Goal: Task Accomplishment & Management: Use online tool/utility

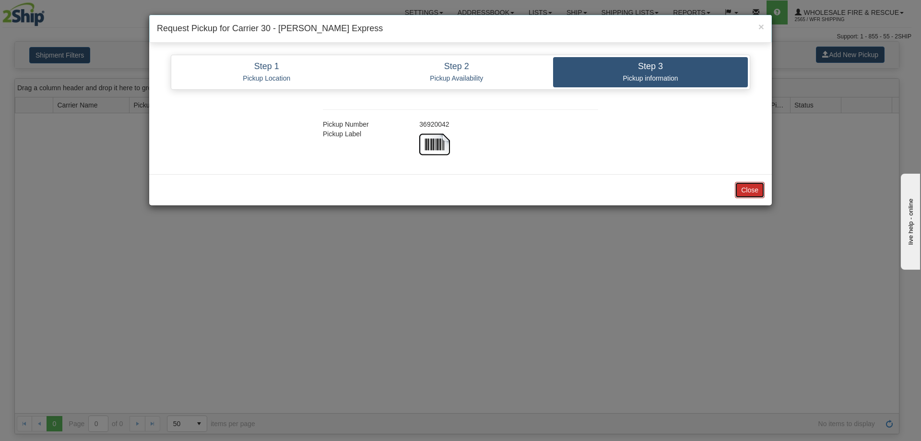
click at [751, 193] on button "Close" at bounding box center [750, 190] width 30 height 16
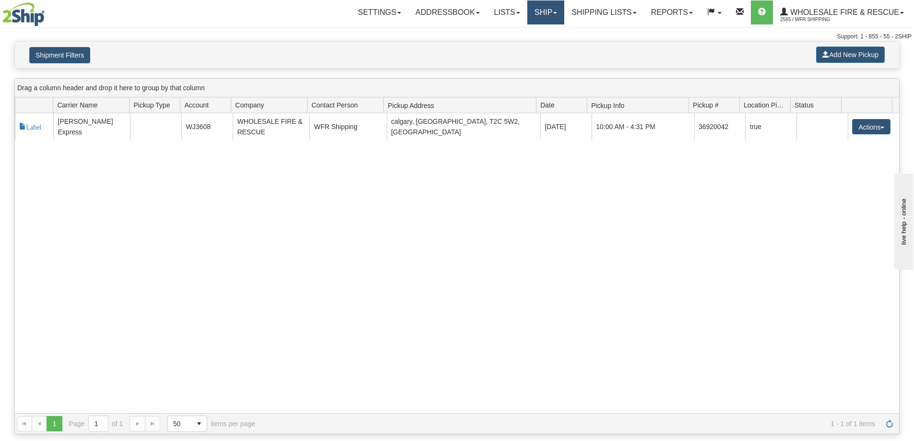
click at [552, 18] on link "Ship" at bounding box center [545, 12] width 37 height 24
click at [530, 39] on link "Ship Screen" at bounding box center [526, 33] width 76 height 12
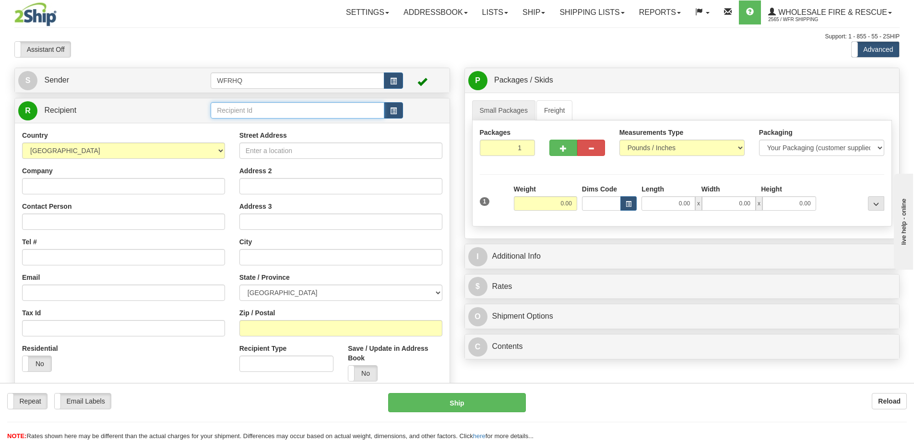
click at [283, 113] on input "text" at bounding box center [298, 110] width 174 height 16
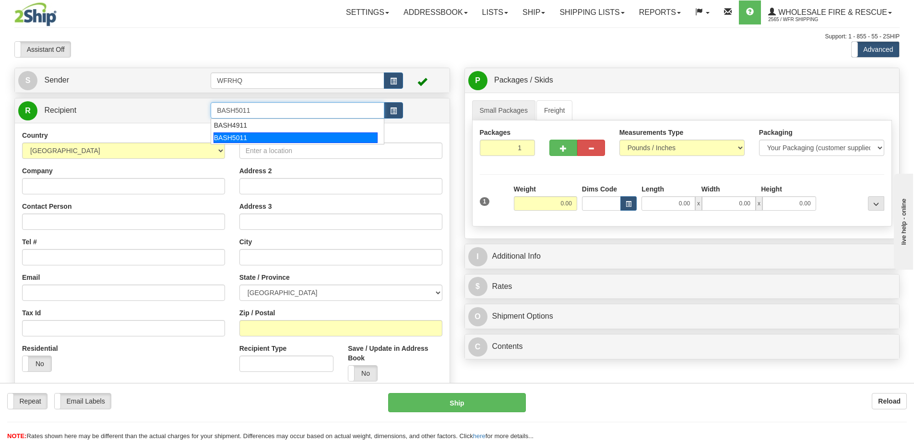
type input "BASH5011"
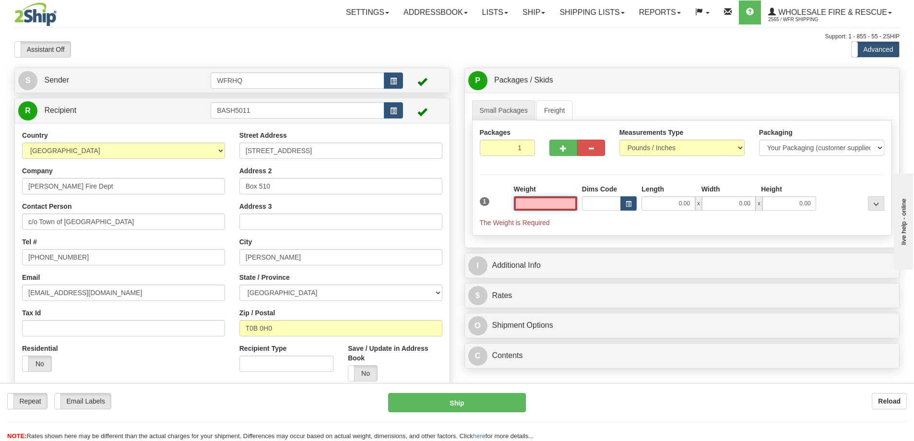
click at [547, 201] on input "text" at bounding box center [545, 203] width 63 height 14
click at [537, 204] on input "text" at bounding box center [545, 203] width 63 height 14
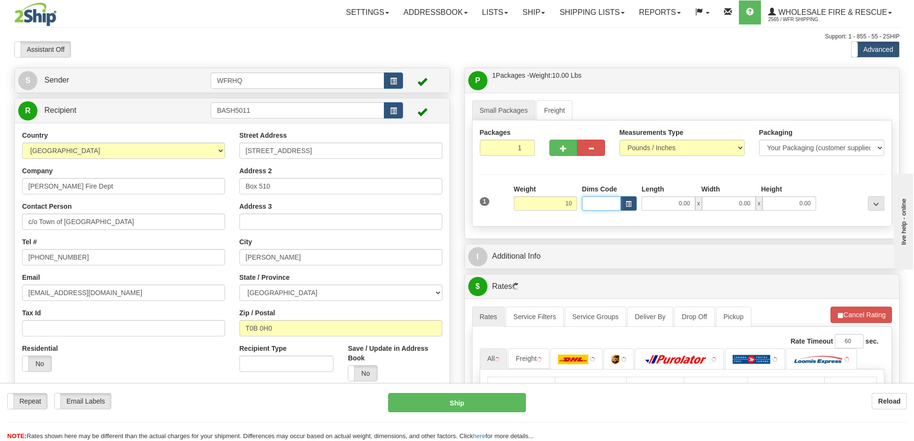
type input "10.00"
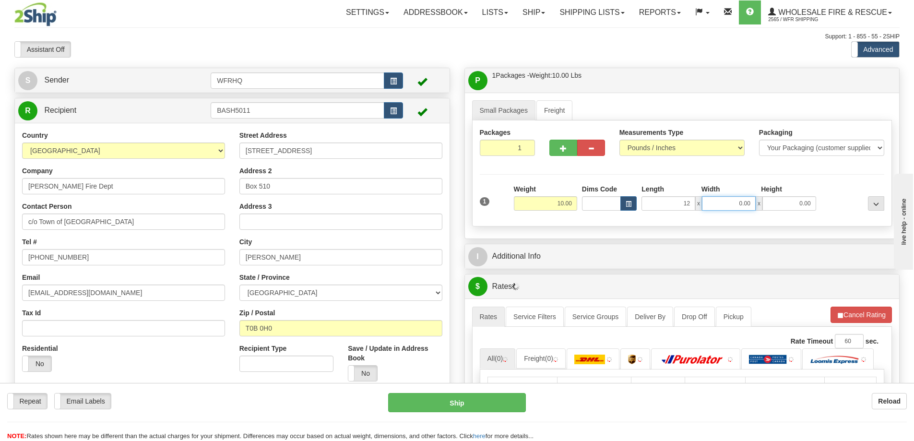
type input "12.00"
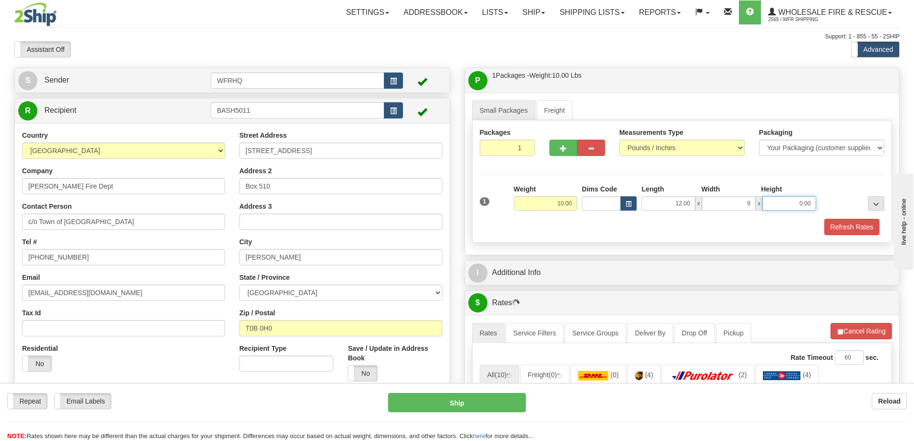
type input "9.00"
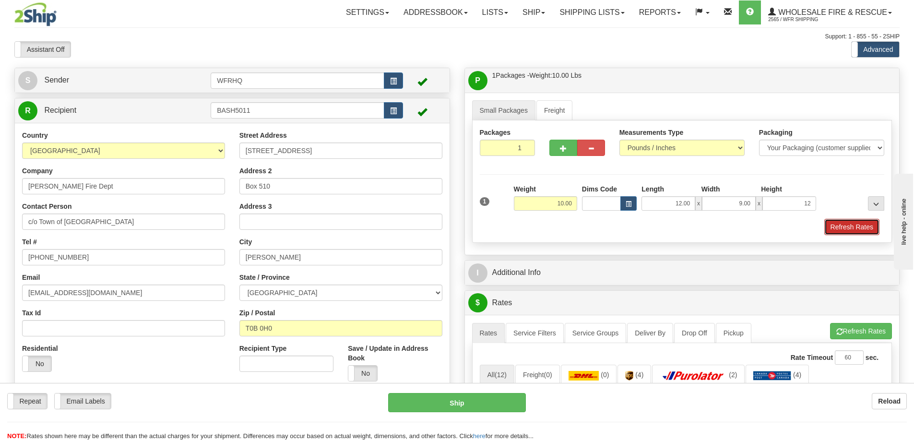
click at [856, 224] on button "Refresh Rates" at bounding box center [851, 227] width 55 height 16
type input "12.00"
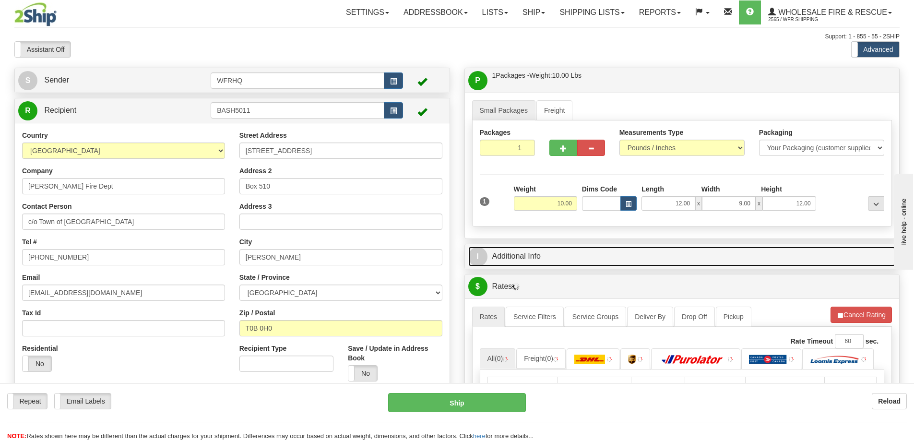
click at [633, 259] on link "I Additional Info" at bounding box center [682, 257] width 428 height 20
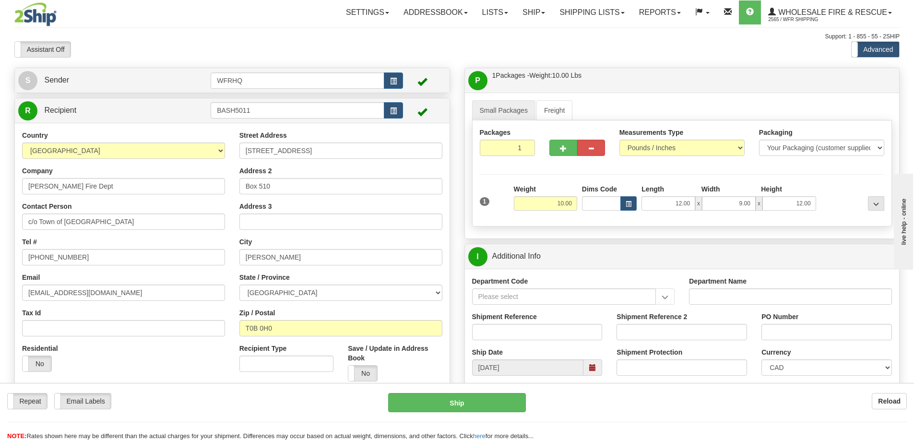
click at [505, 346] on div "Shipment Reference" at bounding box center [537, 330] width 145 height 36
click at [505, 334] on input "Shipment Reference" at bounding box center [537, 332] width 130 height 16
type input "S45186-30203"
type input "3817"
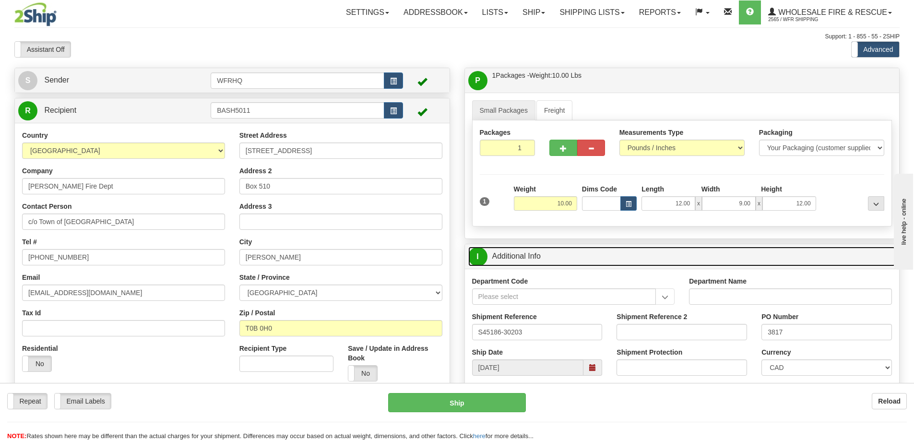
click at [671, 255] on link "I Additional Info" at bounding box center [682, 257] width 428 height 20
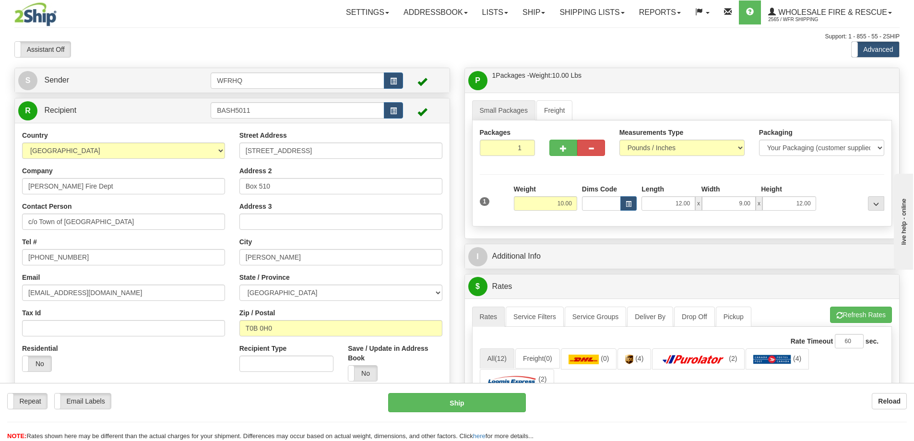
click at [595, 67] on div at bounding box center [682, 67] width 450 height 0
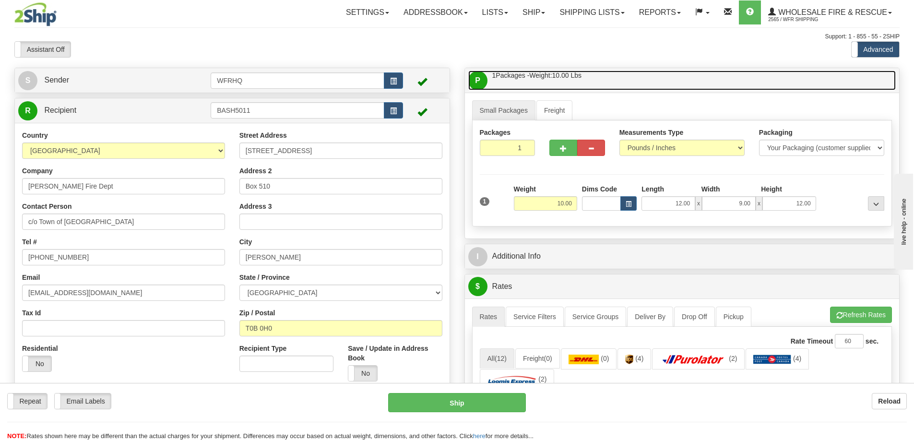
click at [594, 73] on link "P Packages / Skids 1 Packages - Weight: 10.00 Lbs 1 Skids - Weight: NaN Lbs" at bounding box center [682, 81] width 428 height 20
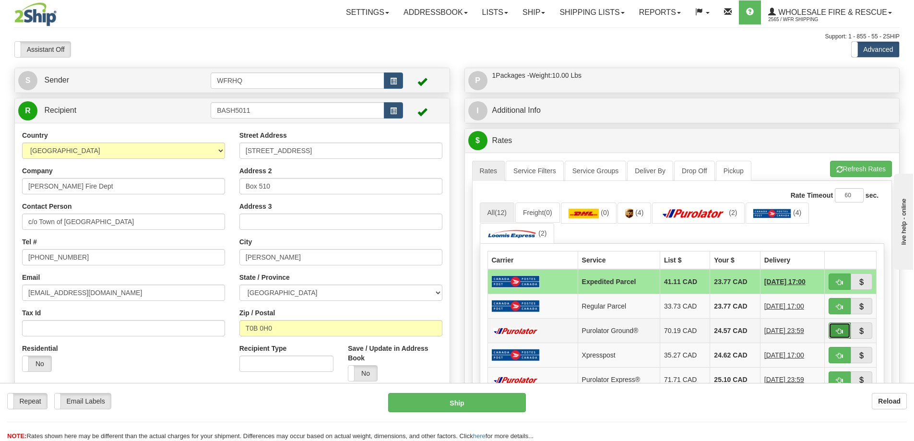
click at [838, 331] on span "button" at bounding box center [839, 331] width 7 height 6
type input "260"
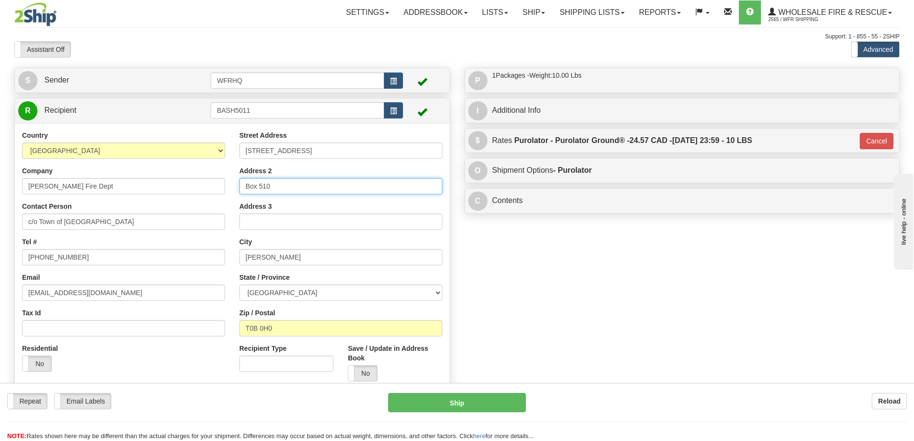
drag, startPoint x: 264, startPoint y: 182, endPoint x: -84, endPoint y: 186, distance: 348.3
click at [0, 186] on html "Training Course Close Toggle navigation Settings Shipping Preferences New Sende…" at bounding box center [457, 220] width 914 height 441
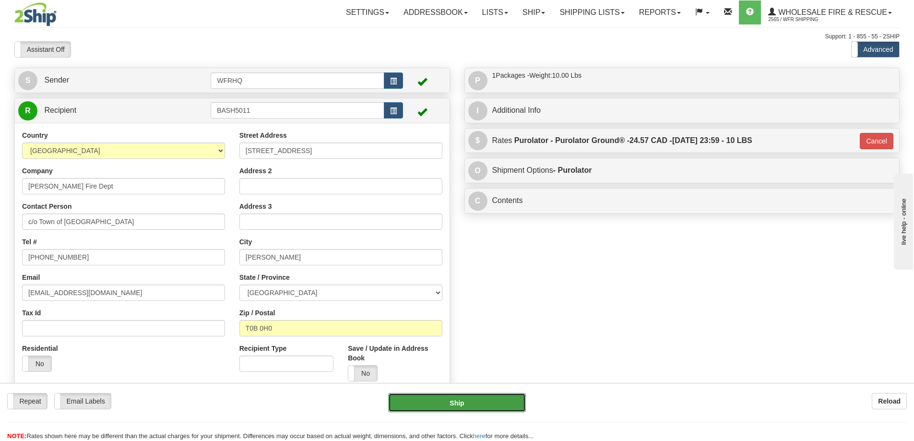
click at [436, 398] on button "Ship" at bounding box center [457, 402] width 138 height 19
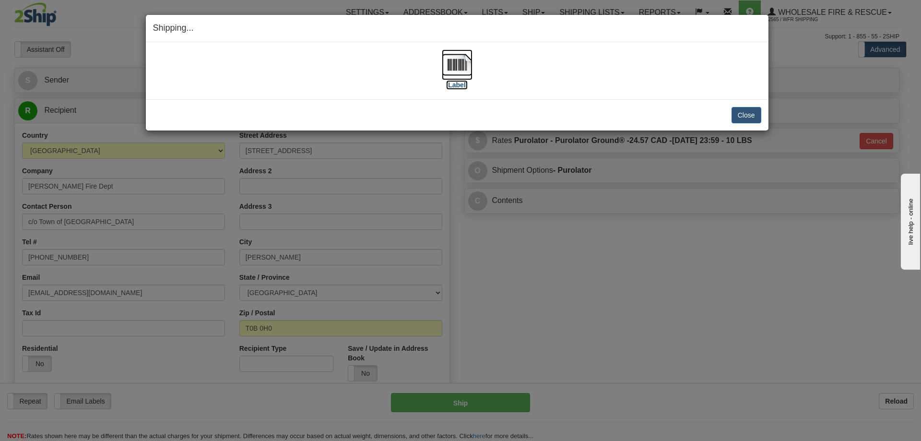
click at [463, 68] on img at bounding box center [457, 64] width 31 height 31
click at [745, 115] on button "Close" at bounding box center [747, 115] width 30 height 16
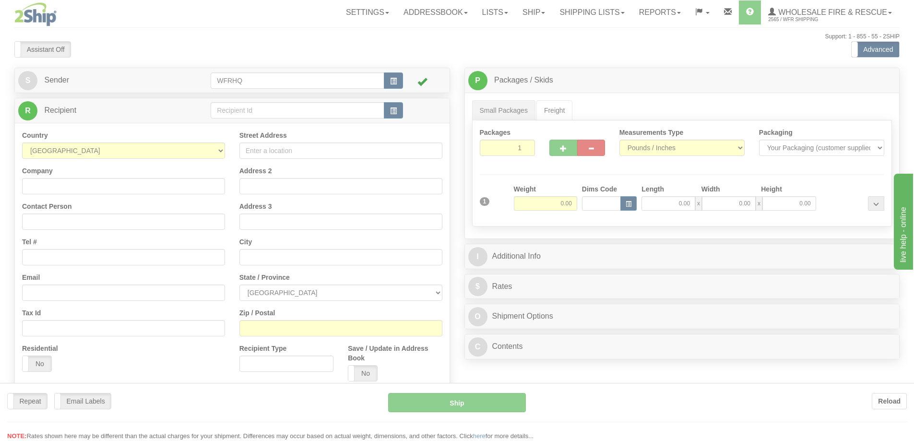
click at [243, 108] on div at bounding box center [457, 220] width 914 height 441
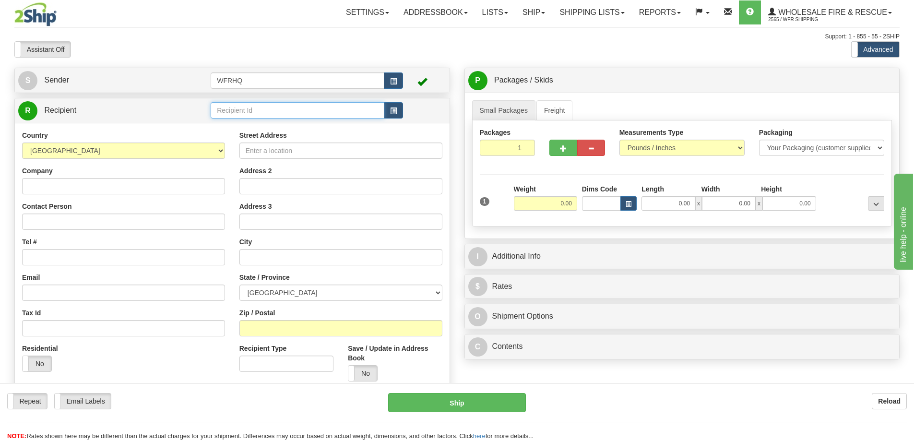
click at [242, 108] on input "text" at bounding box center [298, 110] width 174 height 16
type input "MADA85BA"
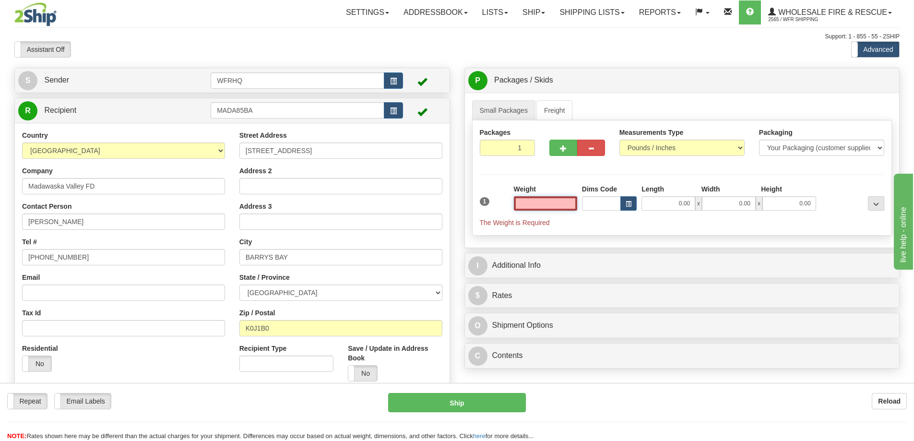
click at [538, 201] on input "text" at bounding box center [545, 203] width 63 height 14
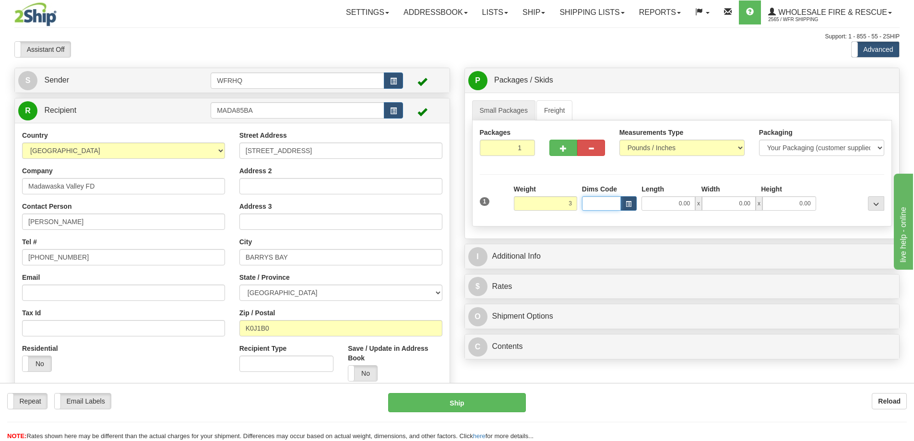
type input "3.00"
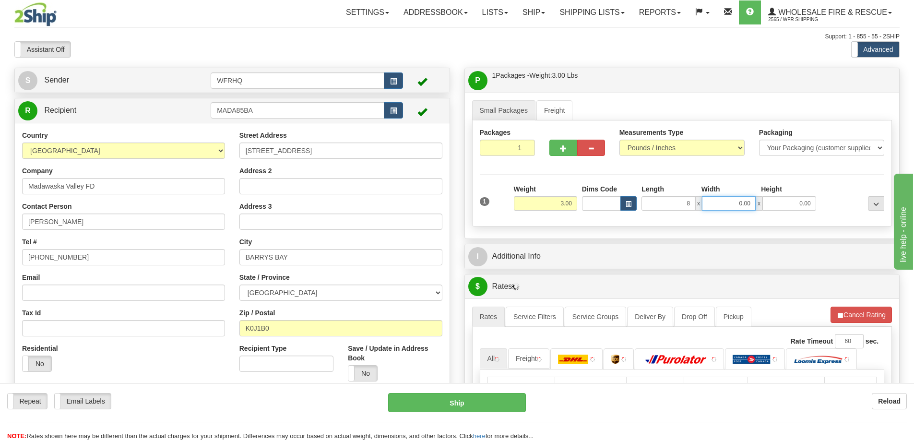
type input "8.00"
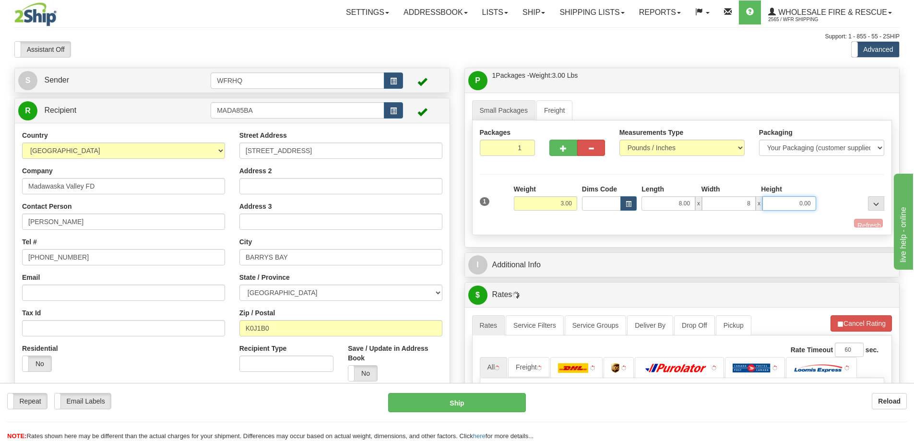
type input "8.00"
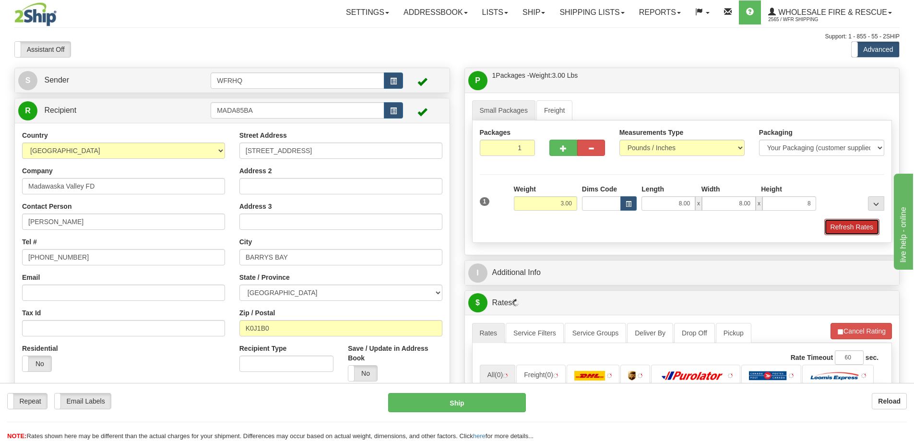
type input "8.00"
click at [838, 224] on button "Refresh Rates" at bounding box center [851, 227] width 55 height 16
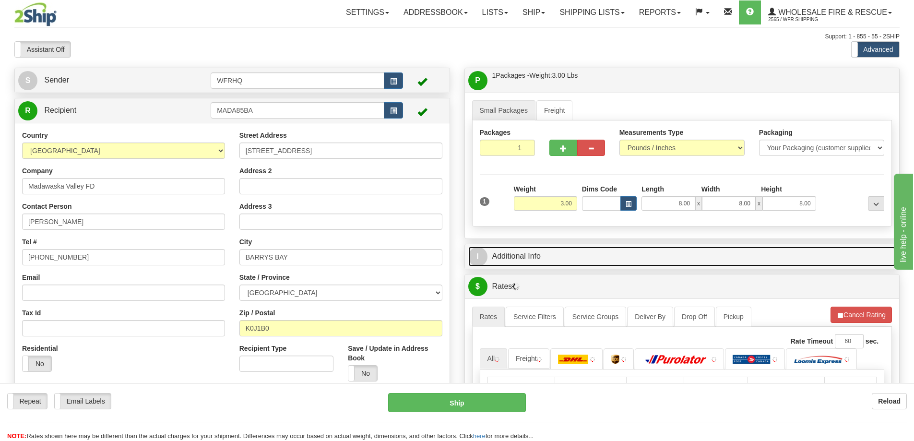
click at [668, 252] on link "I Additional Info" at bounding box center [682, 257] width 428 height 20
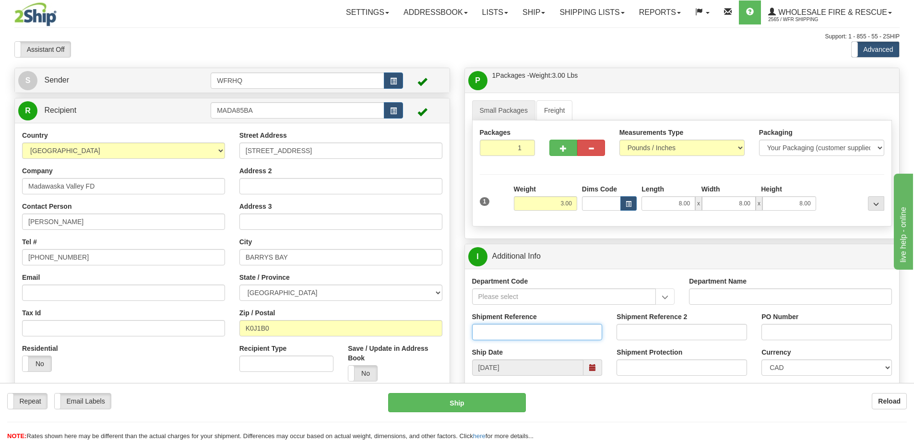
click at [485, 332] on input "Shipment Reference" at bounding box center [537, 332] width 130 height 16
type input "S45187-29802"
type input "MVFD 07 11"
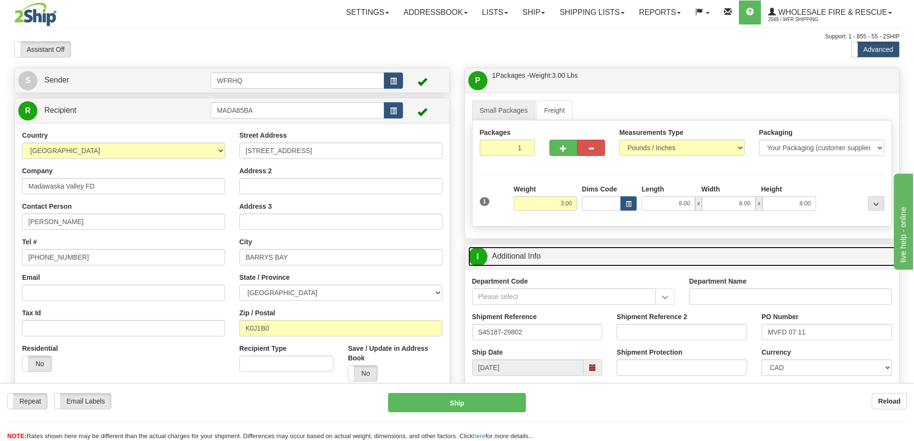
click at [666, 257] on link "I Additional Info" at bounding box center [682, 257] width 428 height 20
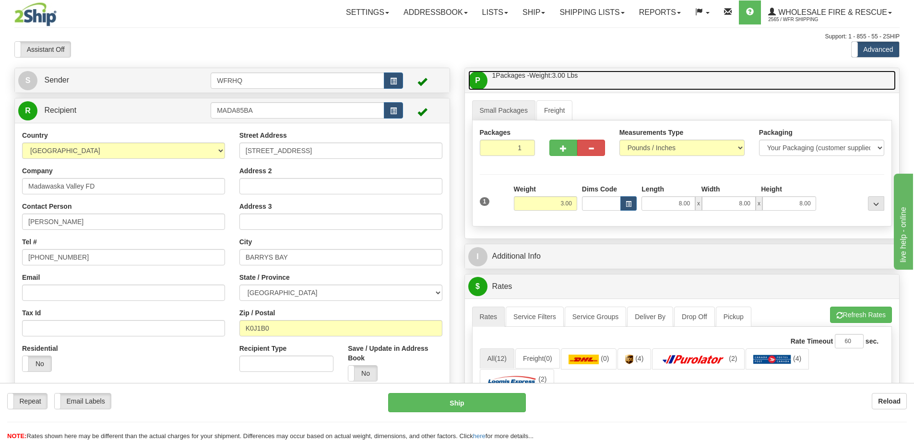
click at [689, 75] on link "P Packages / Skids 1 Packages - Weight: 3.00 Lbs 1 Skids - Weight: NaN Lbs" at bounding box center [682, 81] width 428 height 20
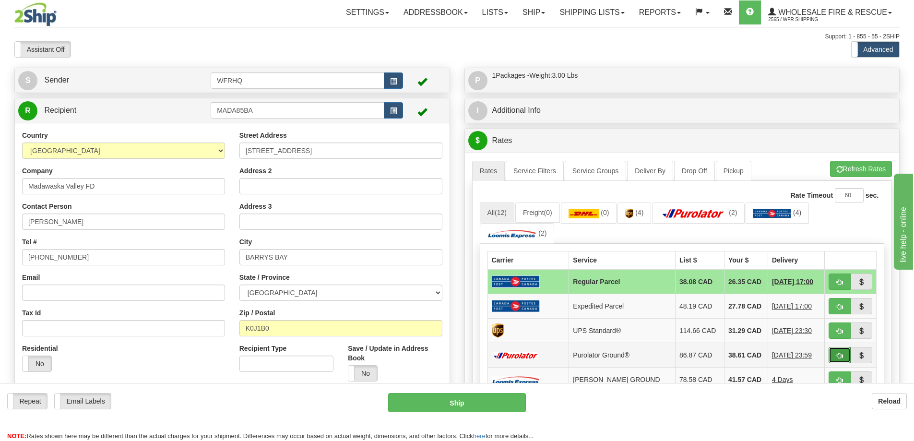
click at [836, 358] on span "button" at bounding box center [839, 356] width 7 height 6
type input "260"
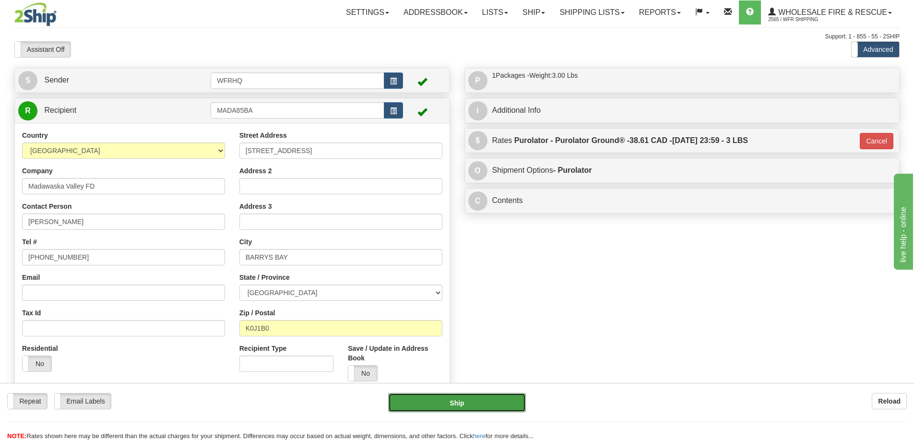
click at [462, 402] on button "Ship" at bounding box center [457, 402] width 138 height 19
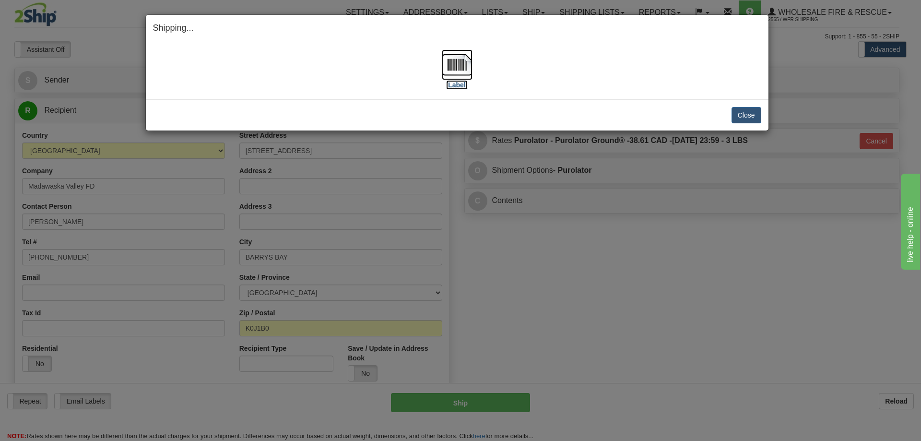
click at [461, 72] on img at bounding box center [457, 64] width 31 height 31
click at [746, 118] on button "Close" at bounding box center [747, 115] width 30 height 16
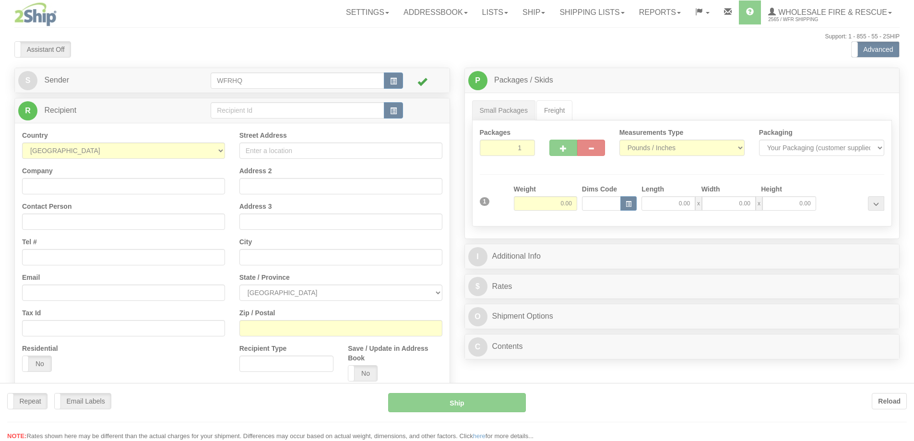
click at [258, 109] on div at bounding box center [457, 220] width 914 height 441
click at [258, 111] on div at bounding box center [457, 220] width 914 height 441
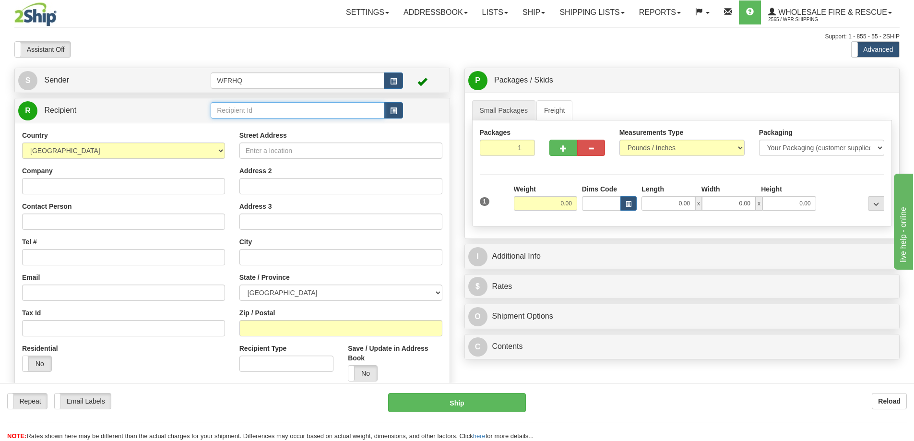
click at [258, 111] on input "text" at bounding box center [298, 110] width 174 height 16
type input "AKIS3050"
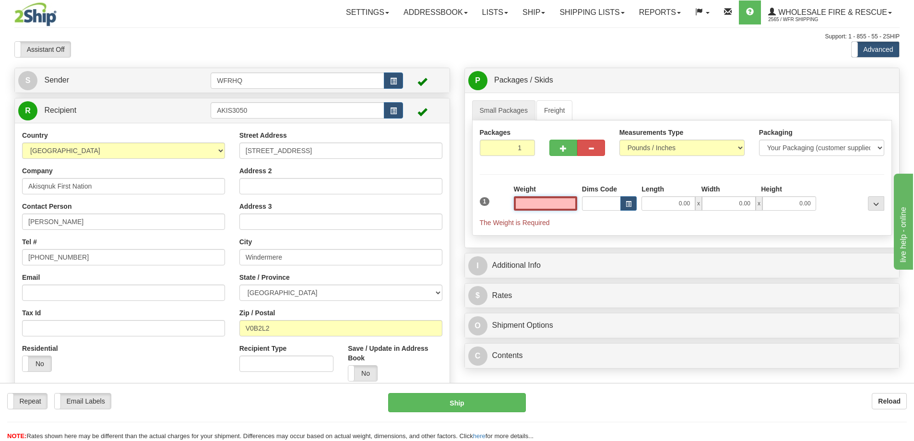
click at [563, 203] on input "text" at bounding box center [545, 203] width 63 height 14
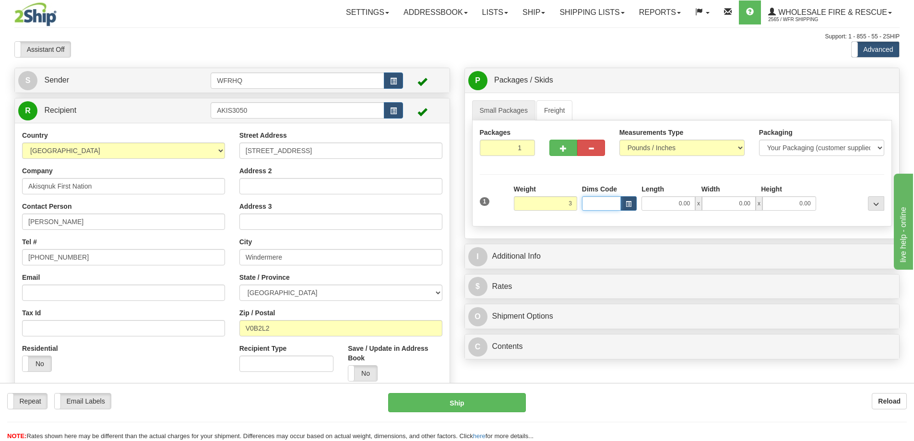
type input "3.00"
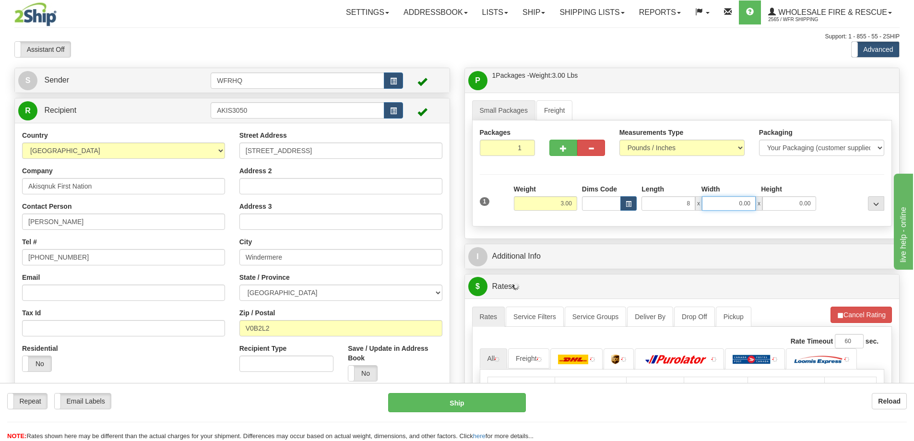
type input "8.00"
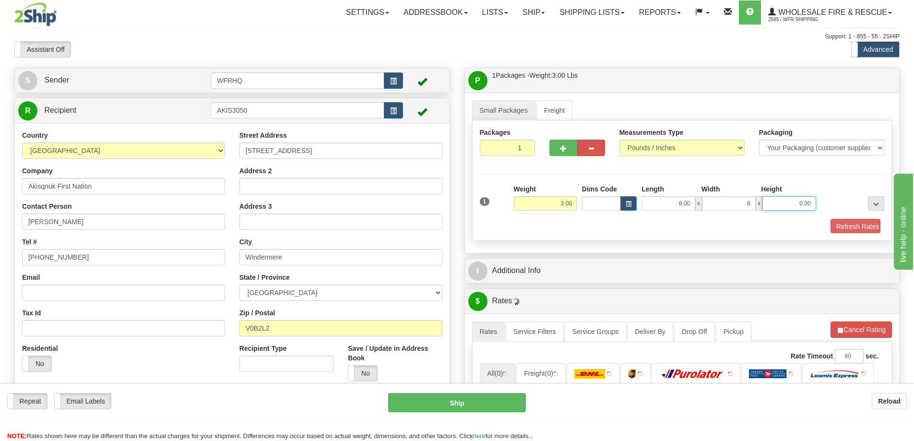
type input "8.00"
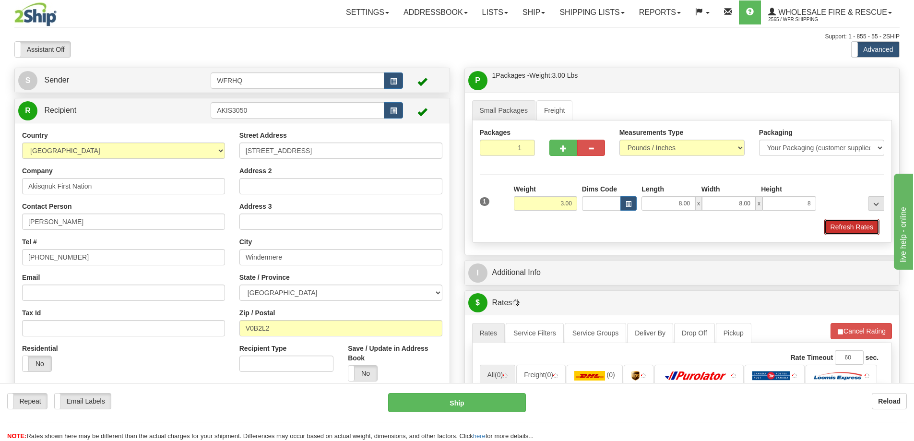
type input "8.00"
click at [860, 222] on button "Refresh Rates" at bounding box center [851, 227] width 55 height 16
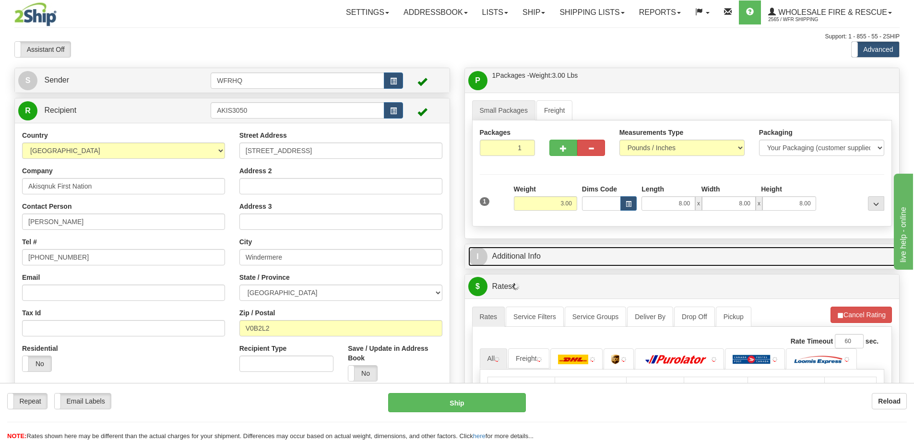
click at [627, 249] on link "I Additional Info" at bounding box center [682, 257] width 428 height 20
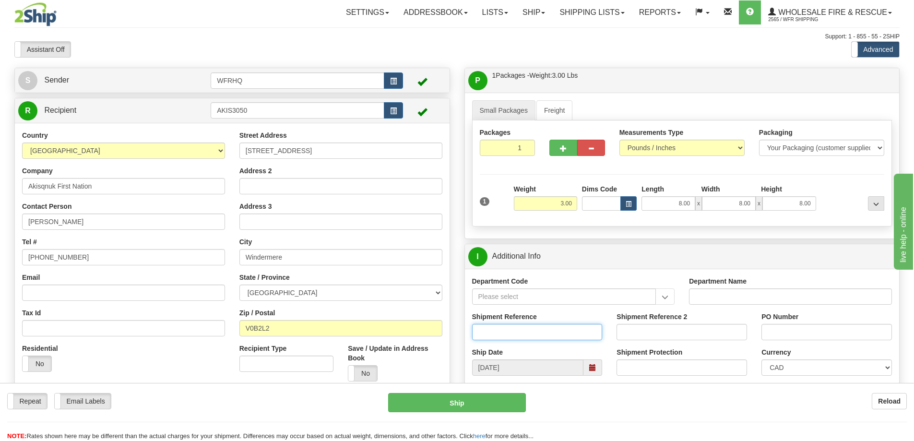
click at [528, 323] on div "Shipment Reference" at bounding box center [537, 326] width 130 height 28
type input "S44210-29274"
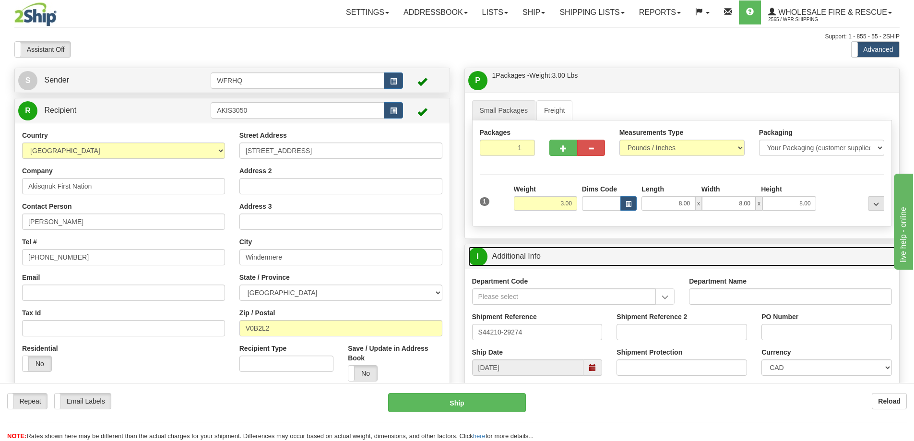
click at [598, 250] on link "I Additional Info" at bounding box center [682, 257] width 428 height 20
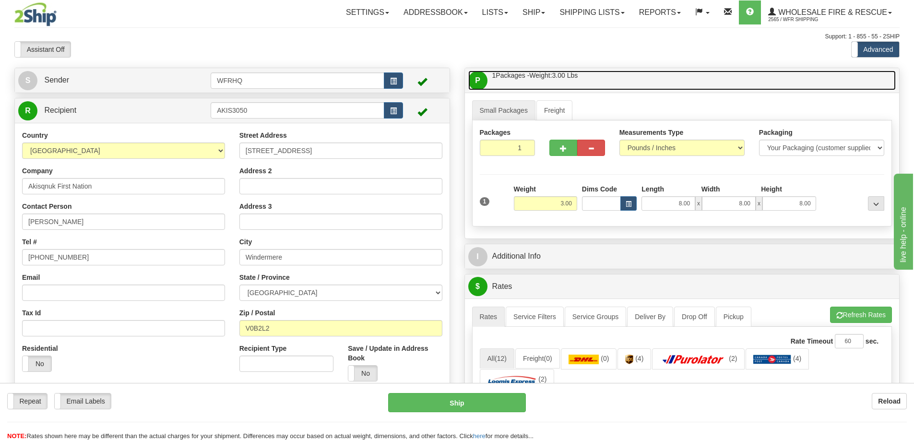
click at [608, 77] on link "P Packages / Skids 1 Packages - Weight: 3.00 Lbs 1 Skids - Weight: NaN Lbs" at bounding box center [682, 81] width 428 height 20
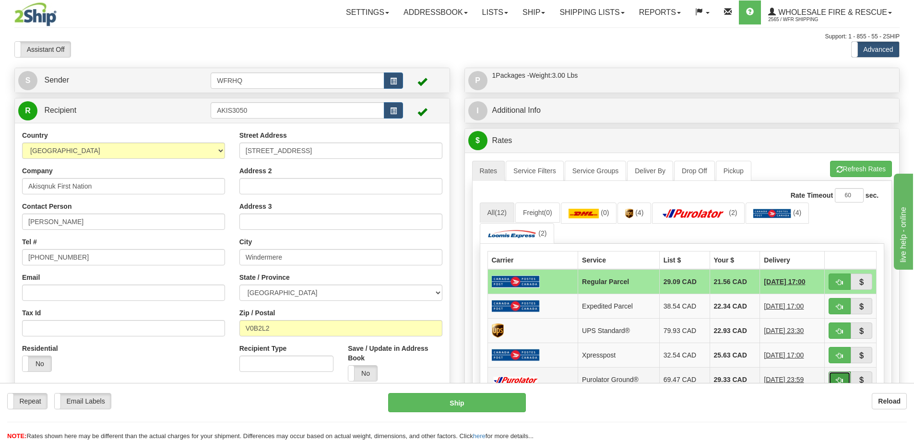
click at [836, 375] on button "button" at bounding box center [840, 379] width 22 height 16
type input "260"
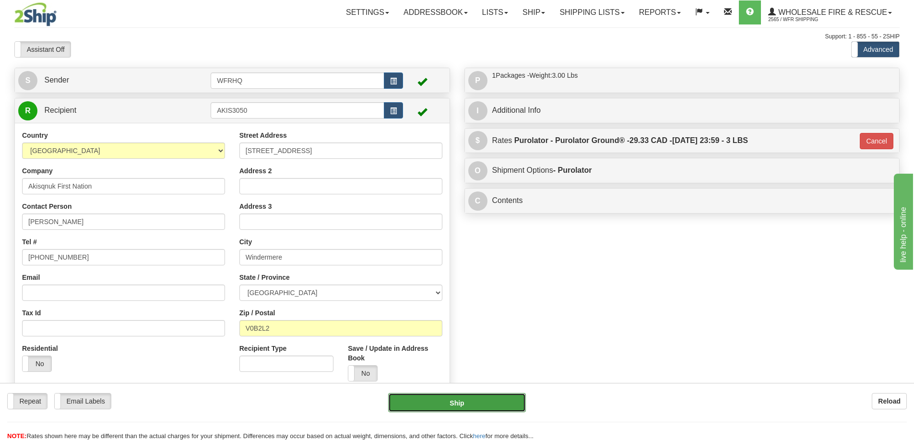
click at [463, 400] on button "Ship" at bounding box center [457, 402] width 138 height 19
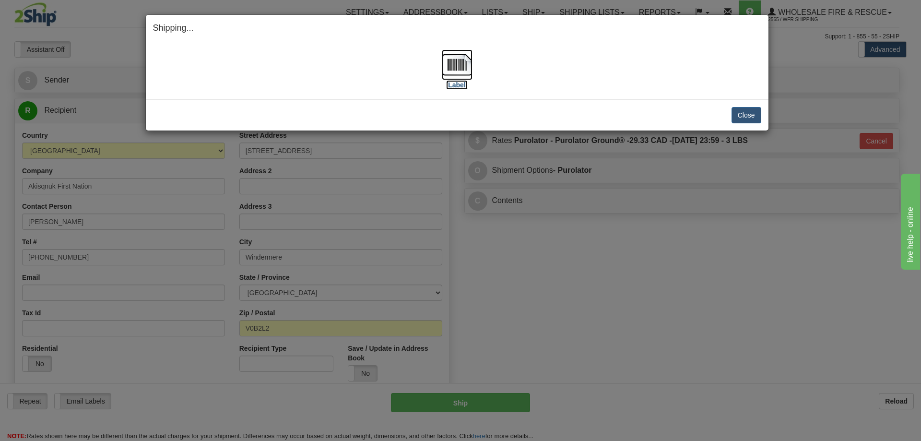
click at [465, 60] on img at bounding box center [457, 64] width 31 height 31
click at [753, 118] on button "Close" at bounding box center [747, 115] width 30 height 16
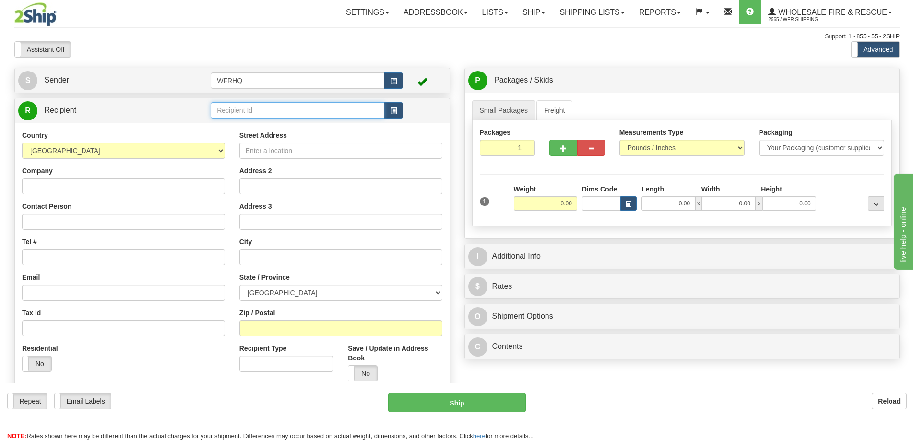
click at [254, 108] on input "text" at bounding box center [298, 110] width 174 height 16
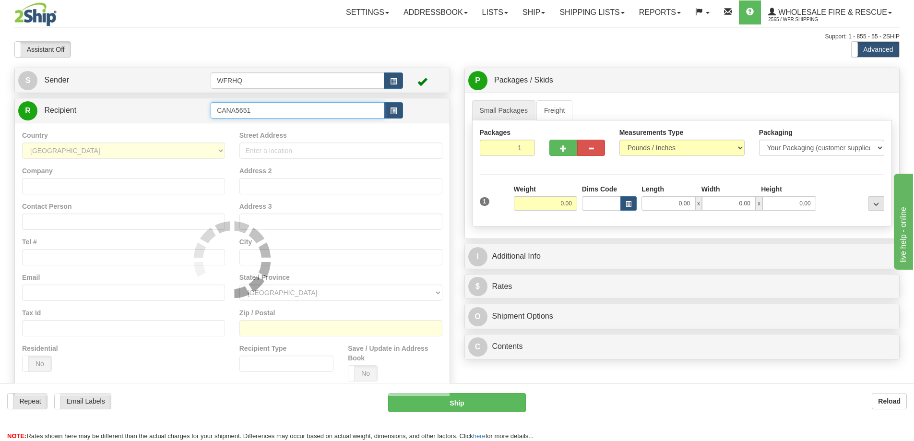
type input "CANA5651"
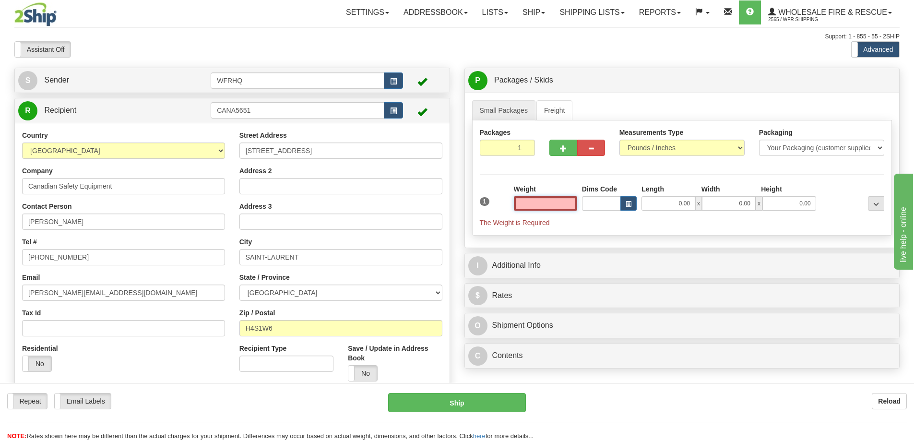
click at [530, 204] on input "text" at bounding box center [545, 203] width 63 height 14
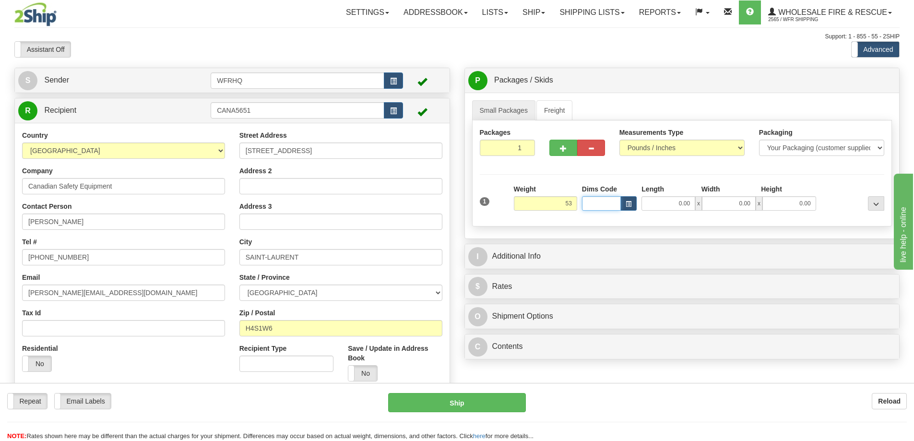
type input "53.00"
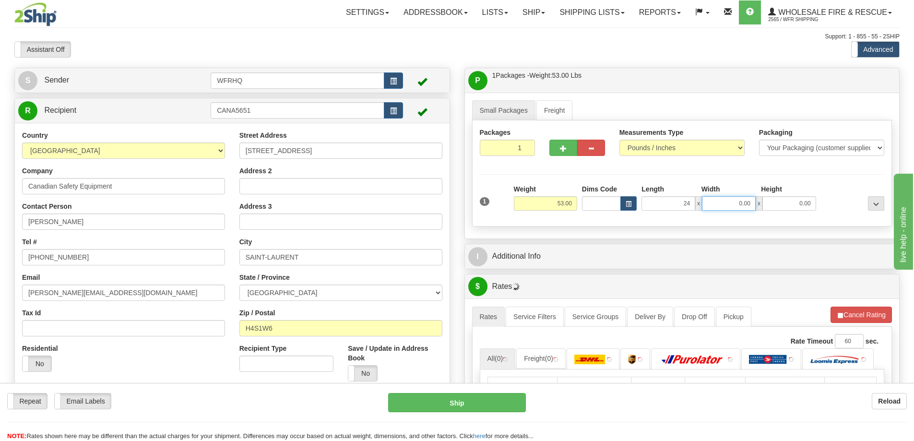
type input "24.00"
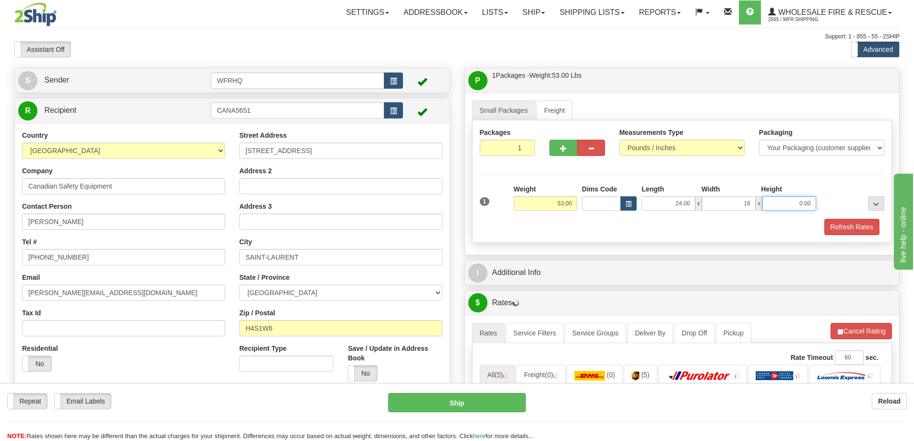
type input "16.00"
click at [852, 232] on button "Refresh Rates" at bounding box center [851, 227] width 55 height 16
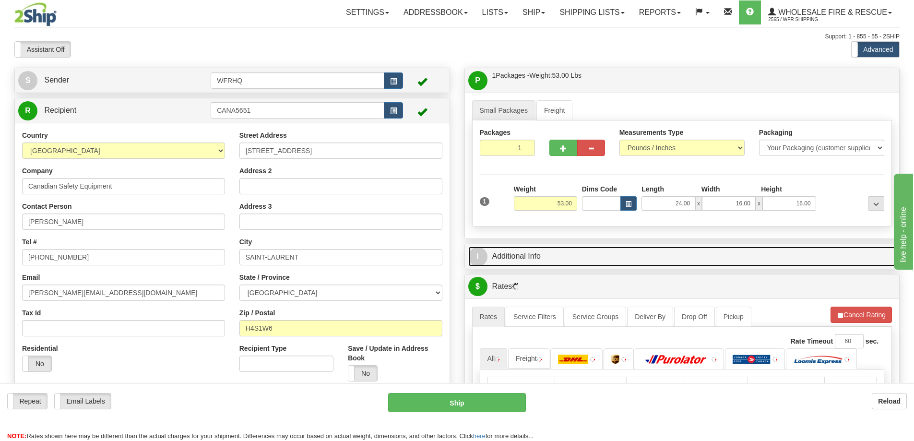
click at [676, 256] on link "I Additional Info" at bounding box center [682, 257] width 428 height 20
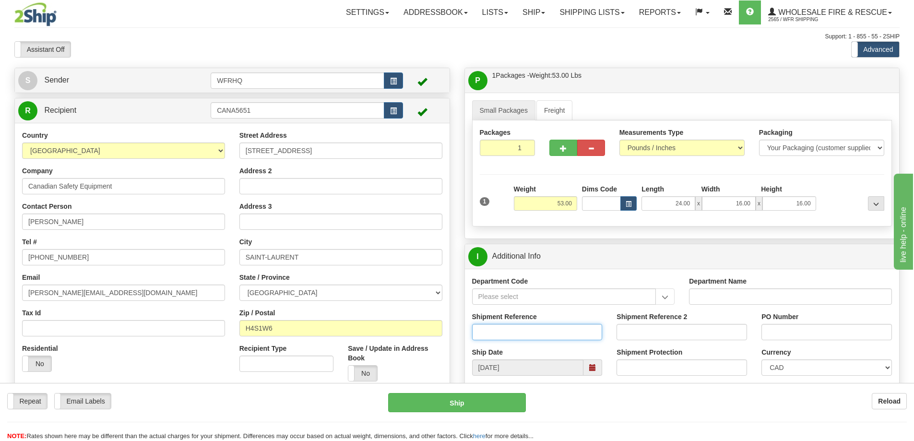
click at [504, 337] on input "Shipment Reference" at bounding box center [537, 332] width 130 height 16
type input "S45842-30274, S45432-29984"
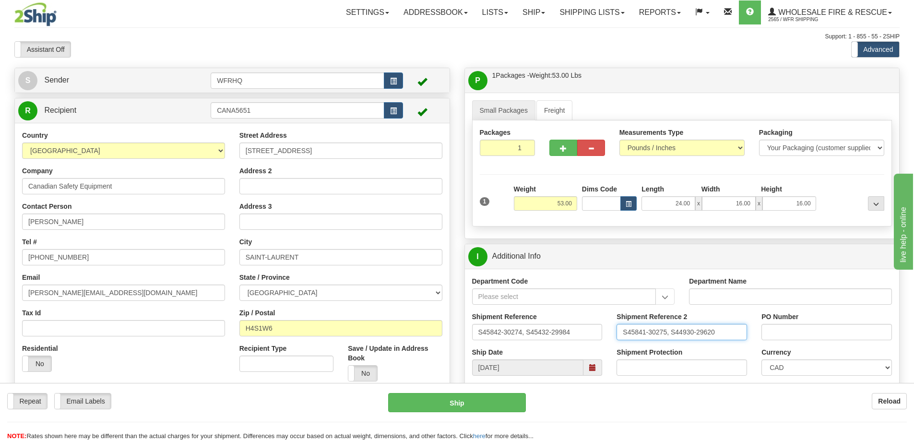
type input "S45841-30275, S44930-29620"
type input "Q10615-2, Q10749-1"
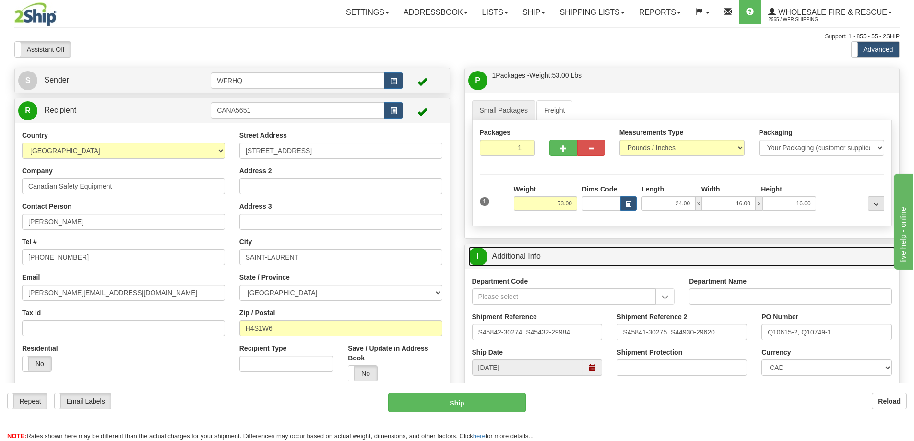
click at [604, 259] on link "I Additional Info" at bounding box center [682, 257] width 428 height 20
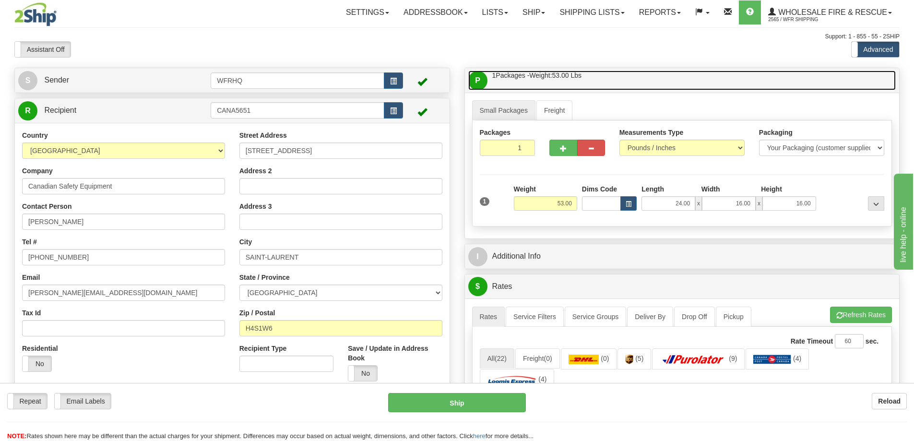
click at [644, 79] on link "P Packages / Skids 1 Packages - Weight: 53.00 Lbs 1 Skids - Weight: NaN Lbs" at bounding box center [682, 81] width 428 height 20
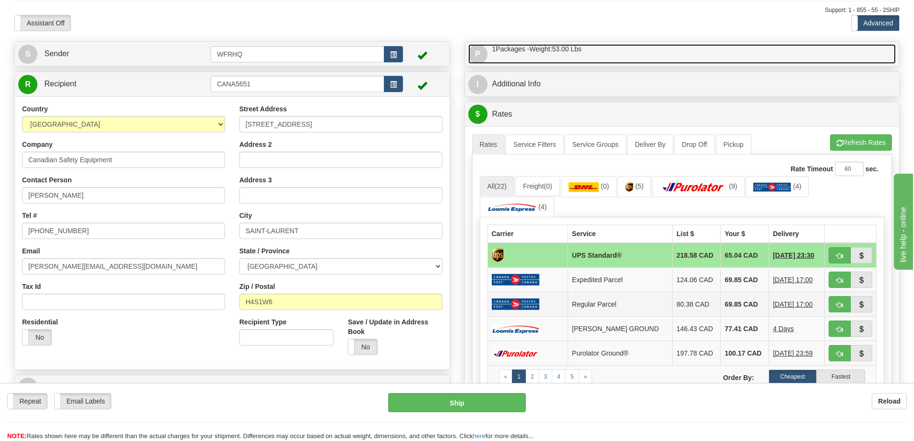
scroll to position [48, 0]
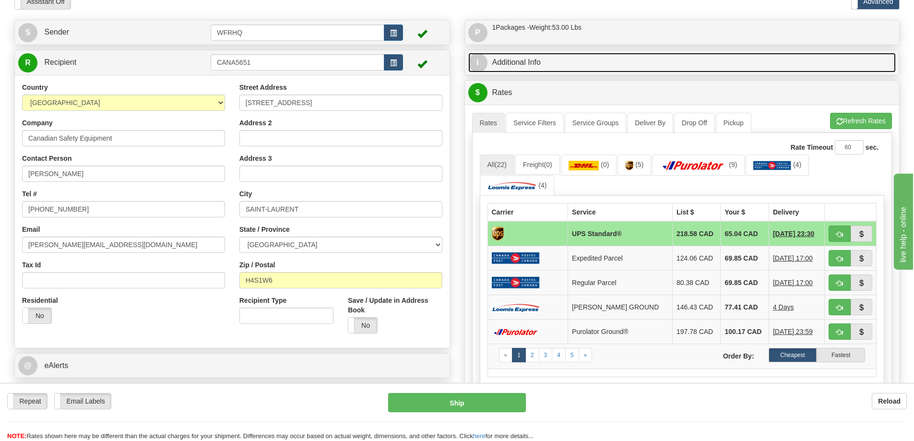
click at [510, 60] on link "I Additional Info" at bounding box center [682, 63] width 428 height 20
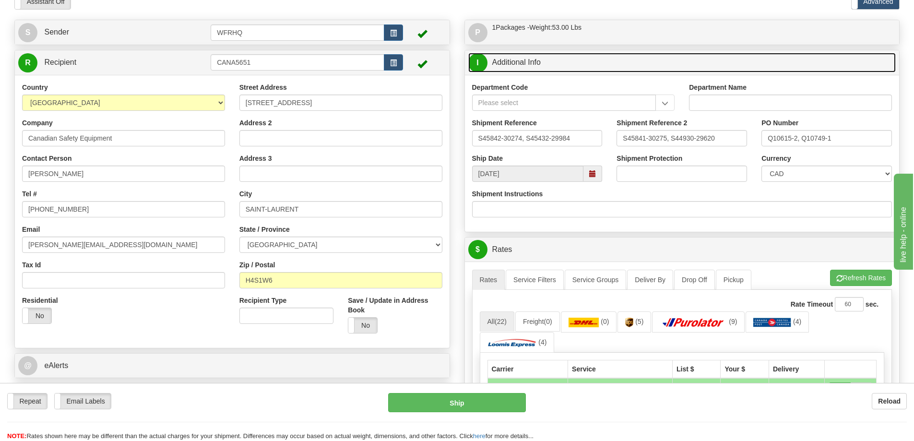
click at [597, 174] on span at bounding box center [592, 174] width 19 height 16
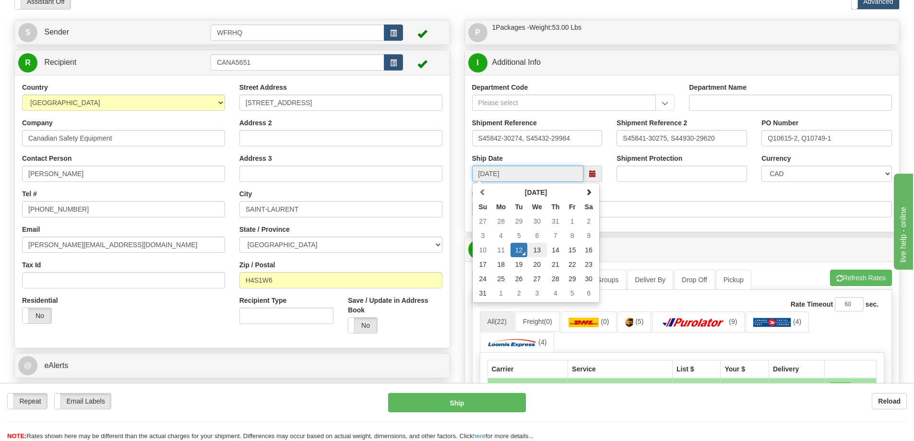
click at [534, 250] on td "13" at bounding box center [537, 250] width 20 height 14
type input "10:00"
type input "[DATE]"
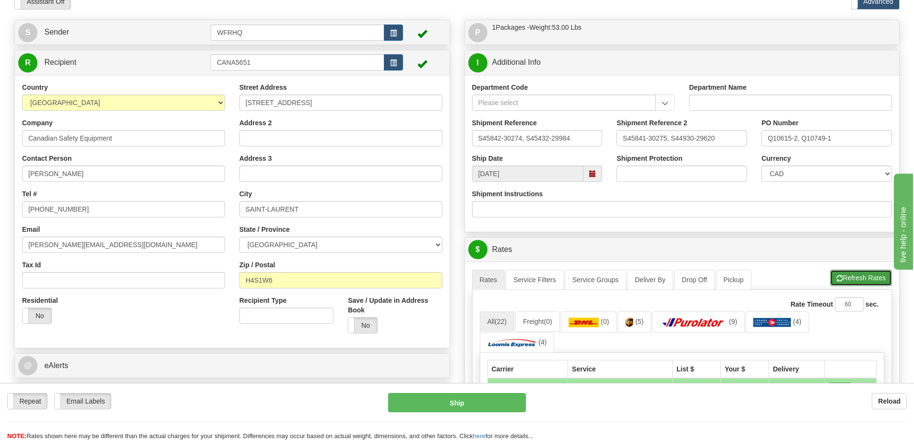
click at [865, 282] on button "Refresh Rates" at bounding box center [861, 278] width 62 height 16
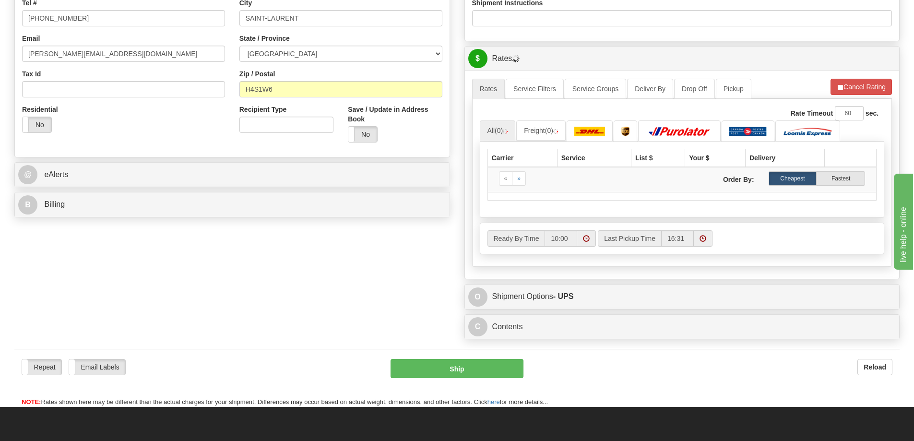
scroll to position [240, 0]
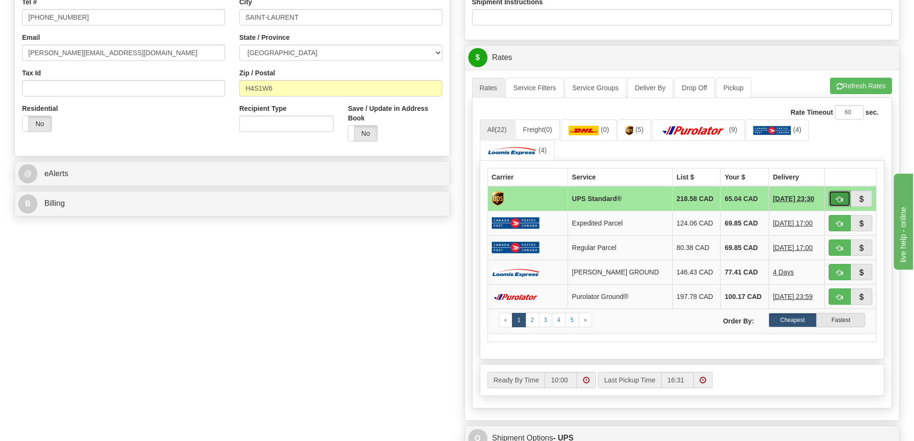
click at [843, 195] on button "button" at bounding box center [840, 198] width 22 height 16
type input "11"
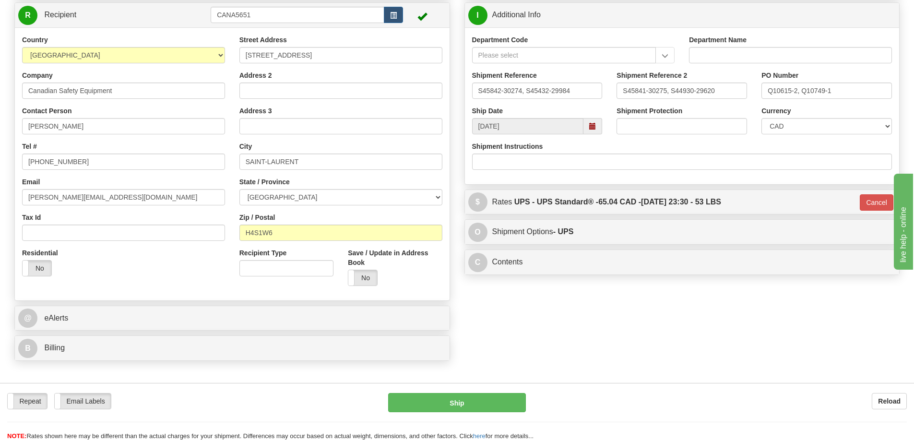
scroll to position [0, 0]
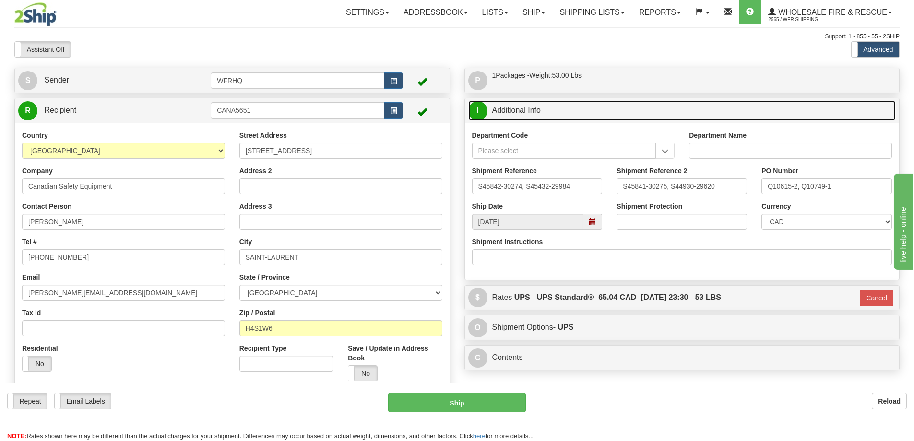
click at [579, 111] on link "I Additional Info" at bounding box center [682, 111] width 428 height 20
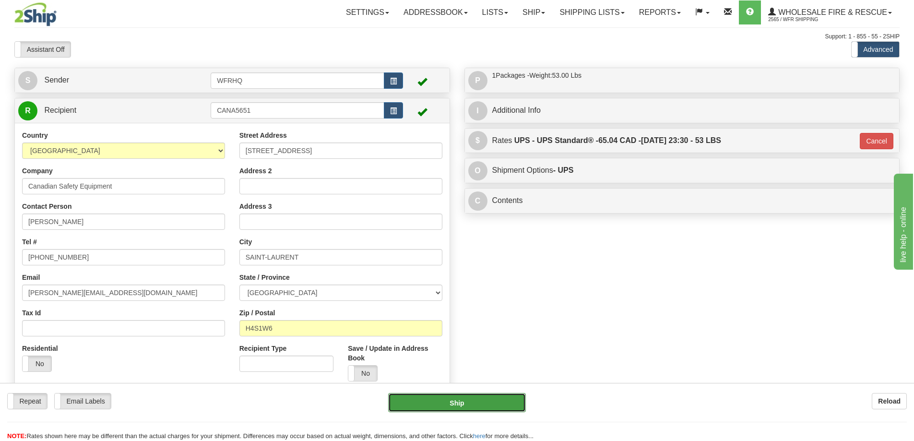
click at [457, 400] on button "Ship" at bounding box center [457, 402] width 138 height 19
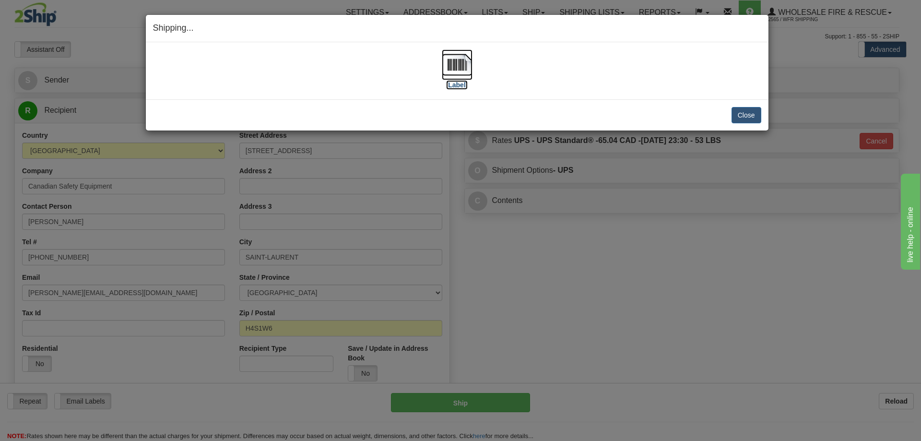
click at [458, 69] on img at bounding box center [457, 64] width 31 height 31
